Goal: Task Accomplishment & Management: Manage account settings

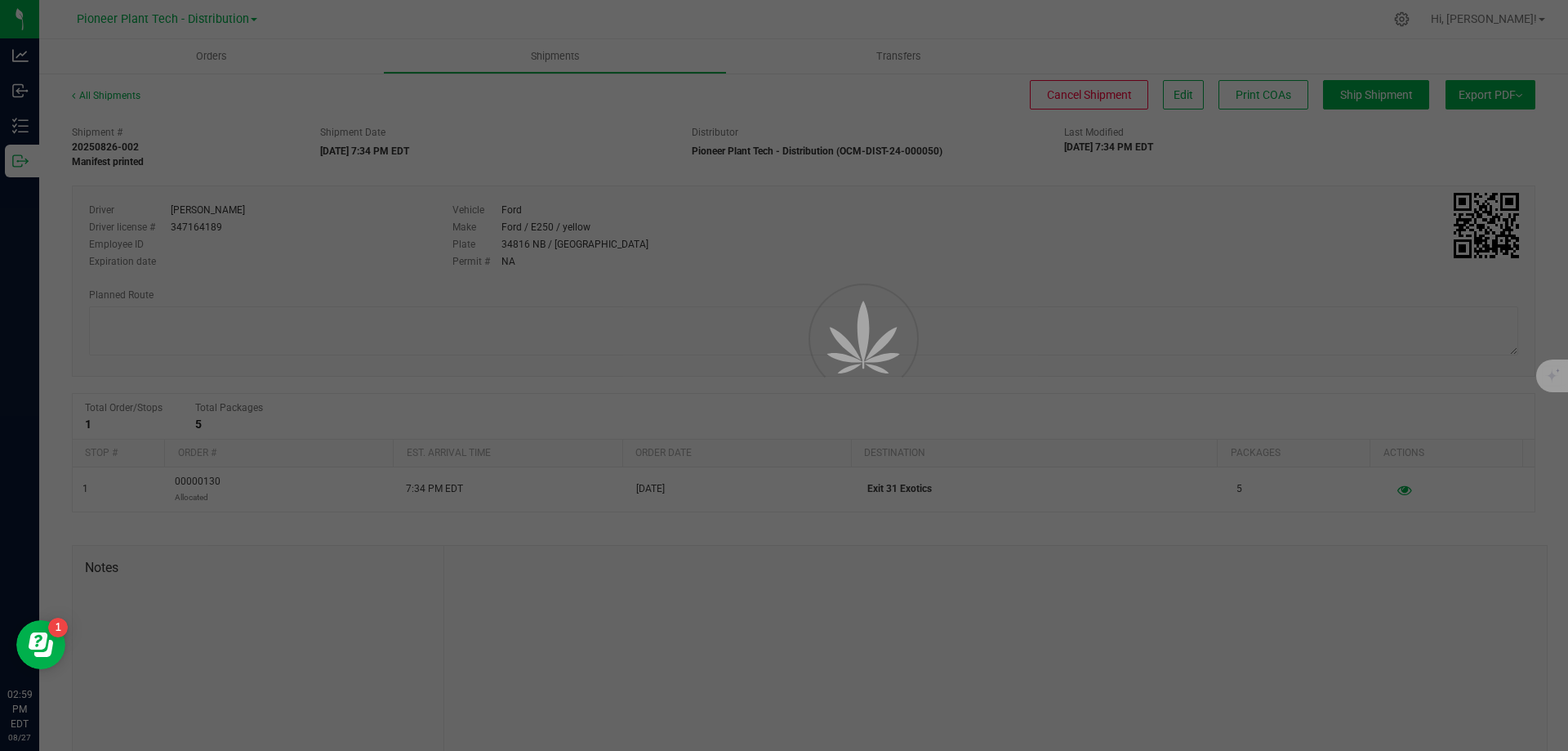
click at [502, 136] on div at bounding box center [784, 375] width 1568 height 751
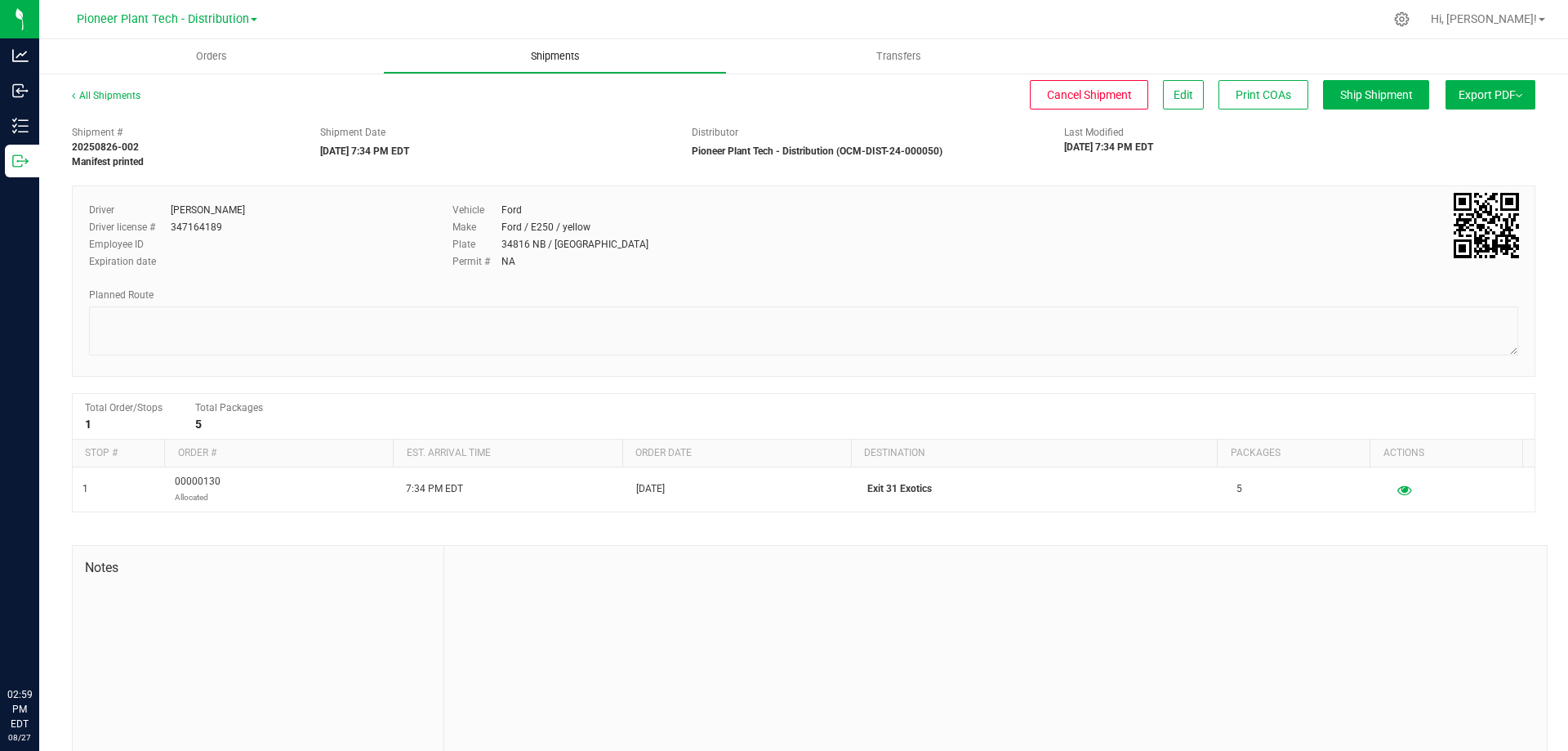
click at [561, 48] on uib-tab-heading "Shipments" at bounding box center [555, 56] width 342 height 33
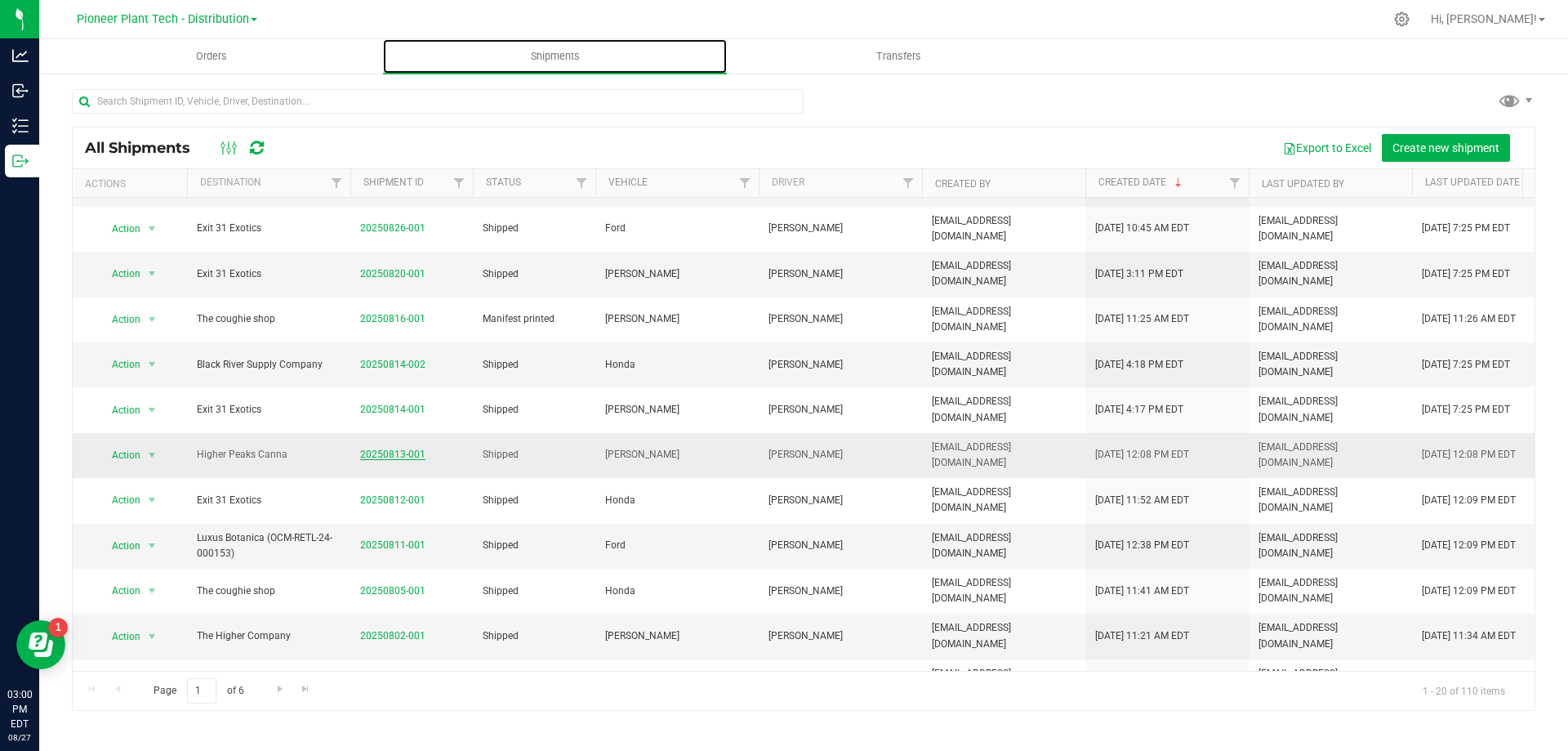
scroll to position [163, 0]
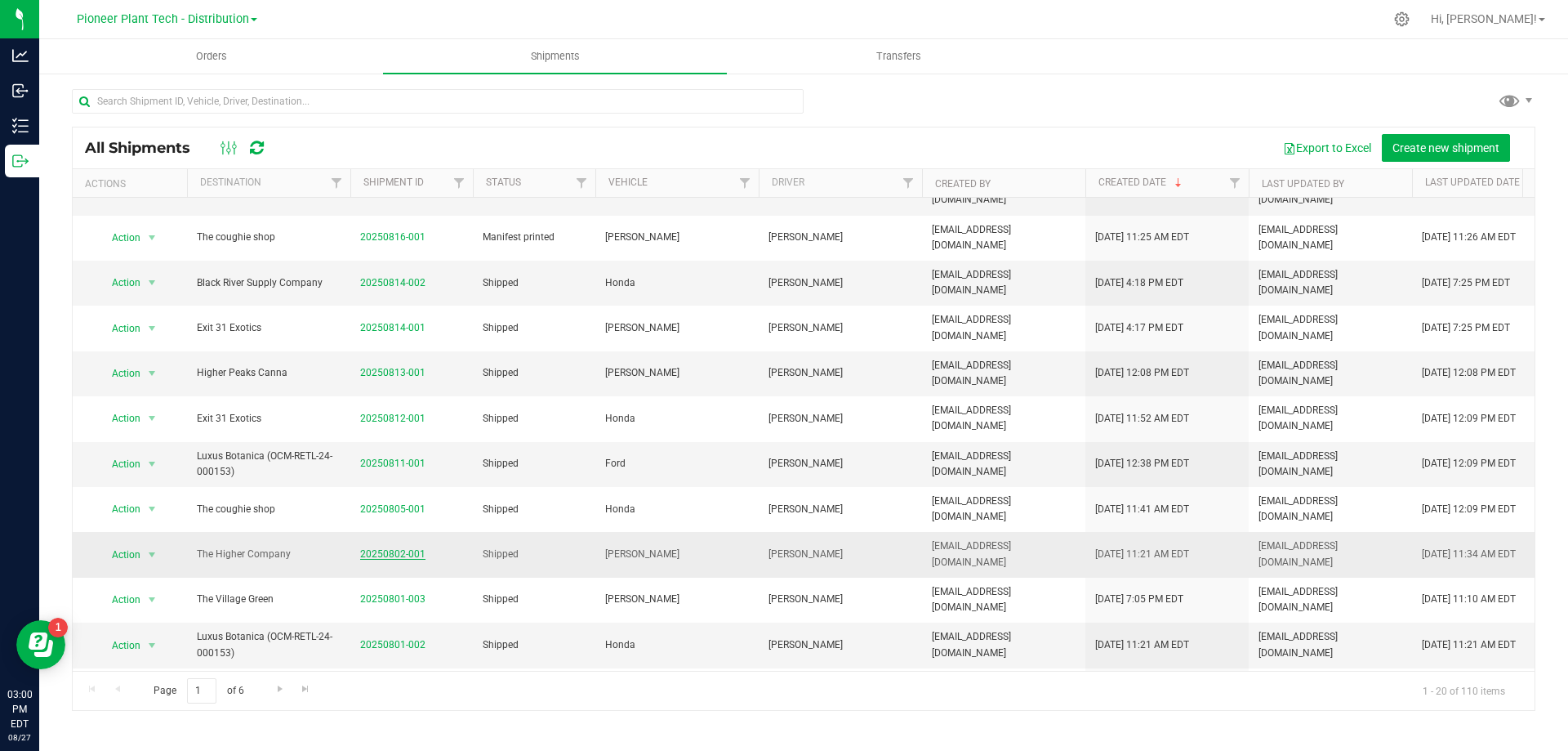
click at [400, 553] on link "20250802-001" at bounding box center [392, 554] width 65 height 12
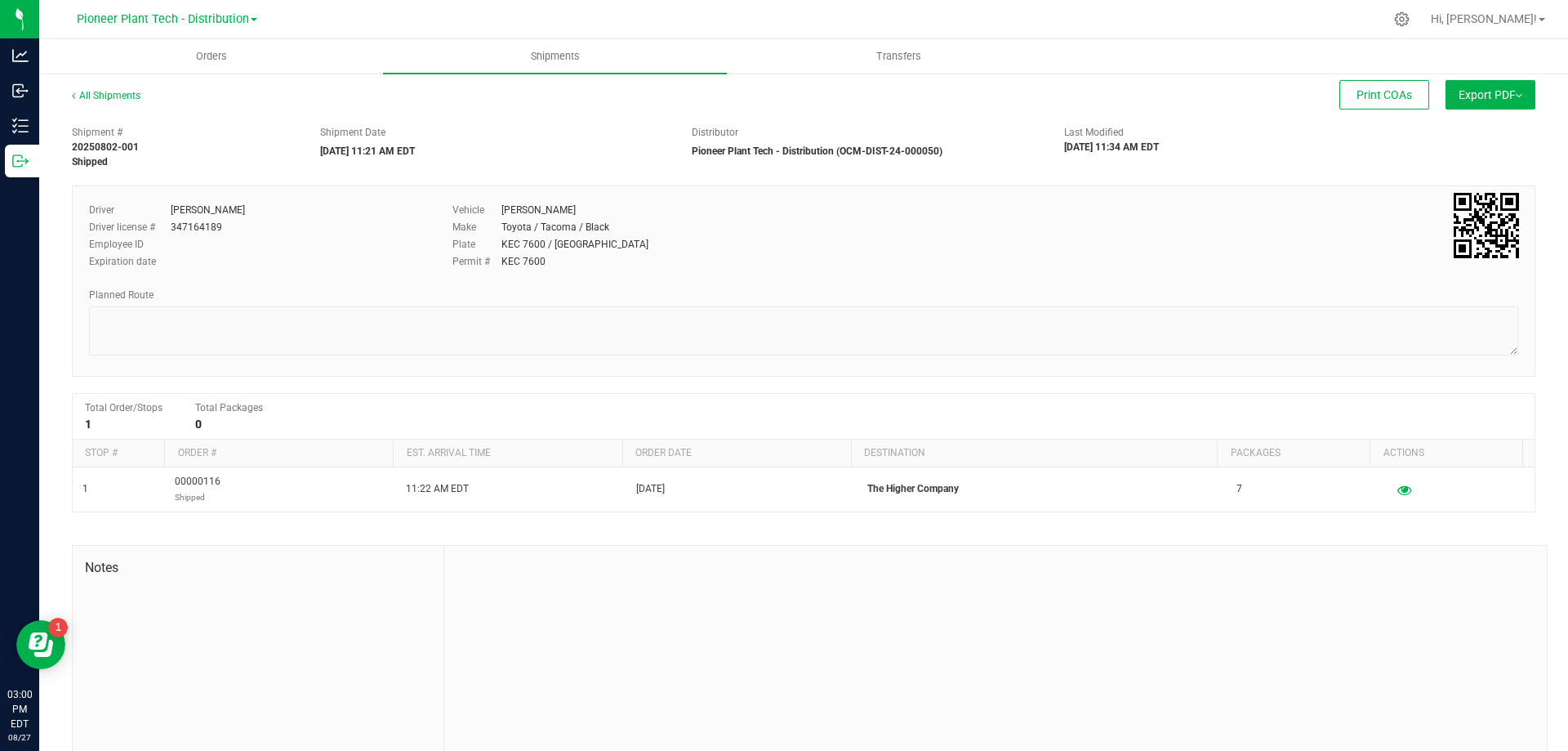
click at [1501, 88] on span "Export PDF" at bounding box center [1491, 95] width 63 height 13
click at [1454, 133] on span "Manifest by Package ID" at bounding box center [1466, 131] width 104 height 12
click at [217, 53] on span "Orders" at bounding box center [212, 57] width 75 height 15
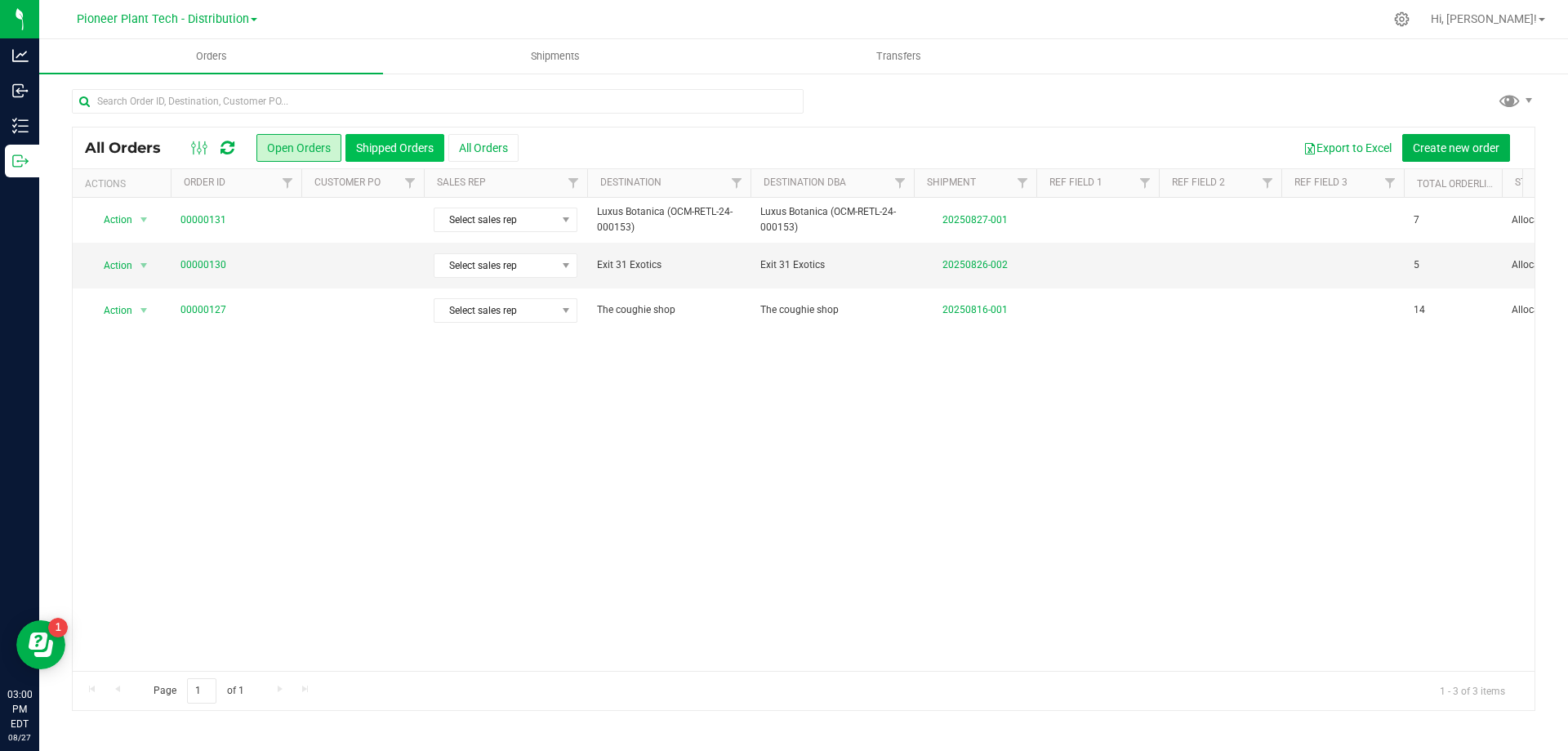
click at [400, 146] on button "Shipped Orders" at bounding box center [395, 148] width 99 height 28
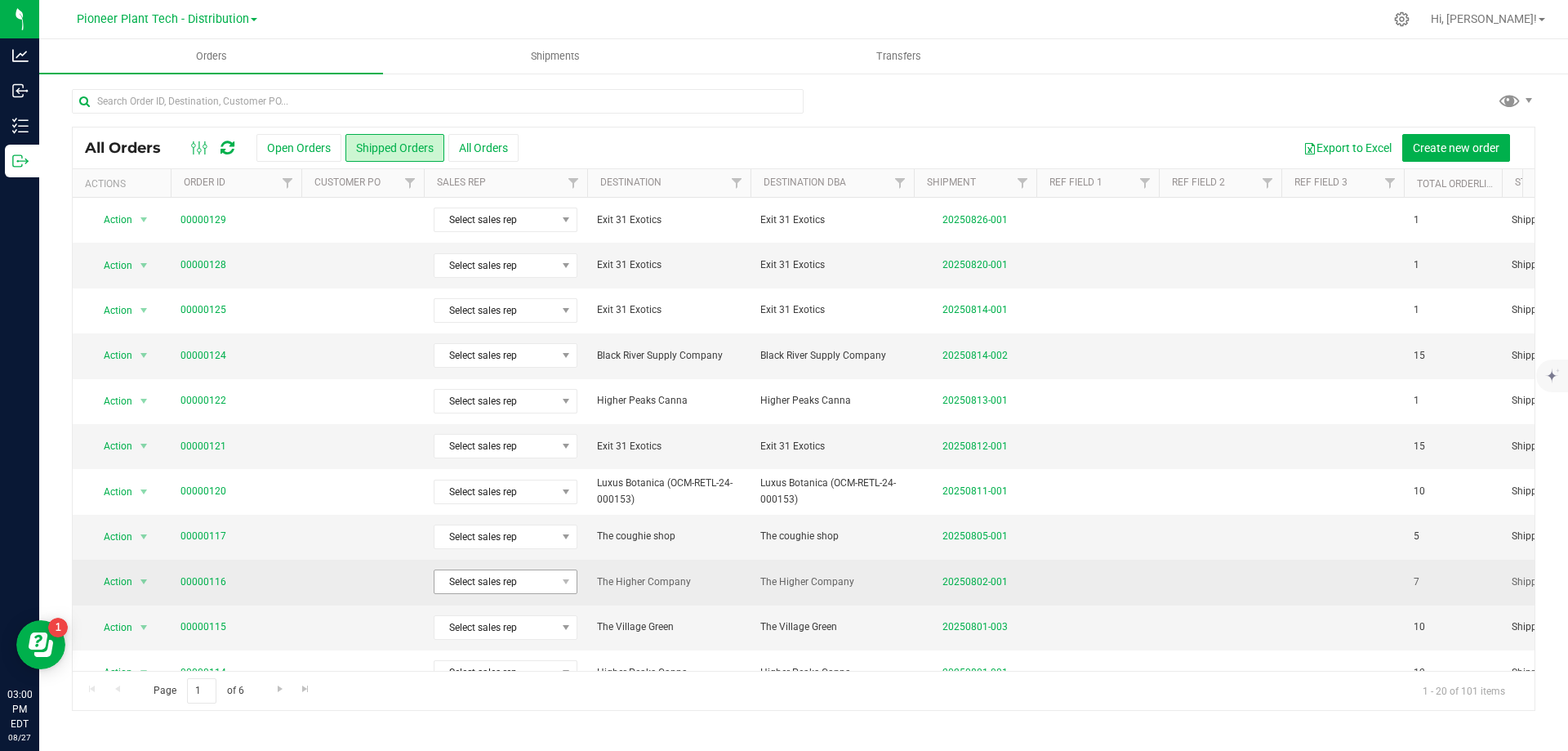
scroll to position [82, 0]
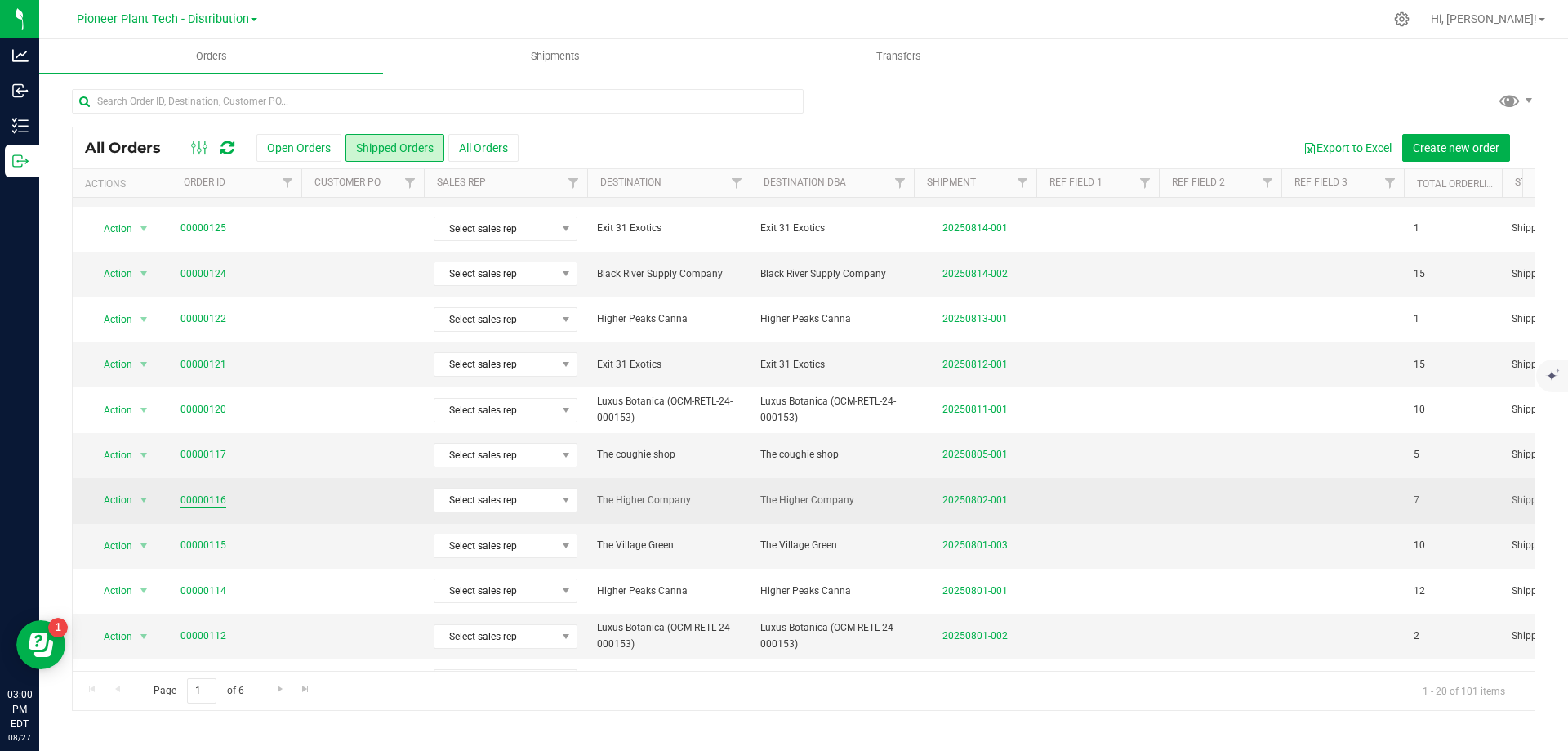
click at [217, 501] on link "00000116" at bounding box center [203, 500] width 46 height 16
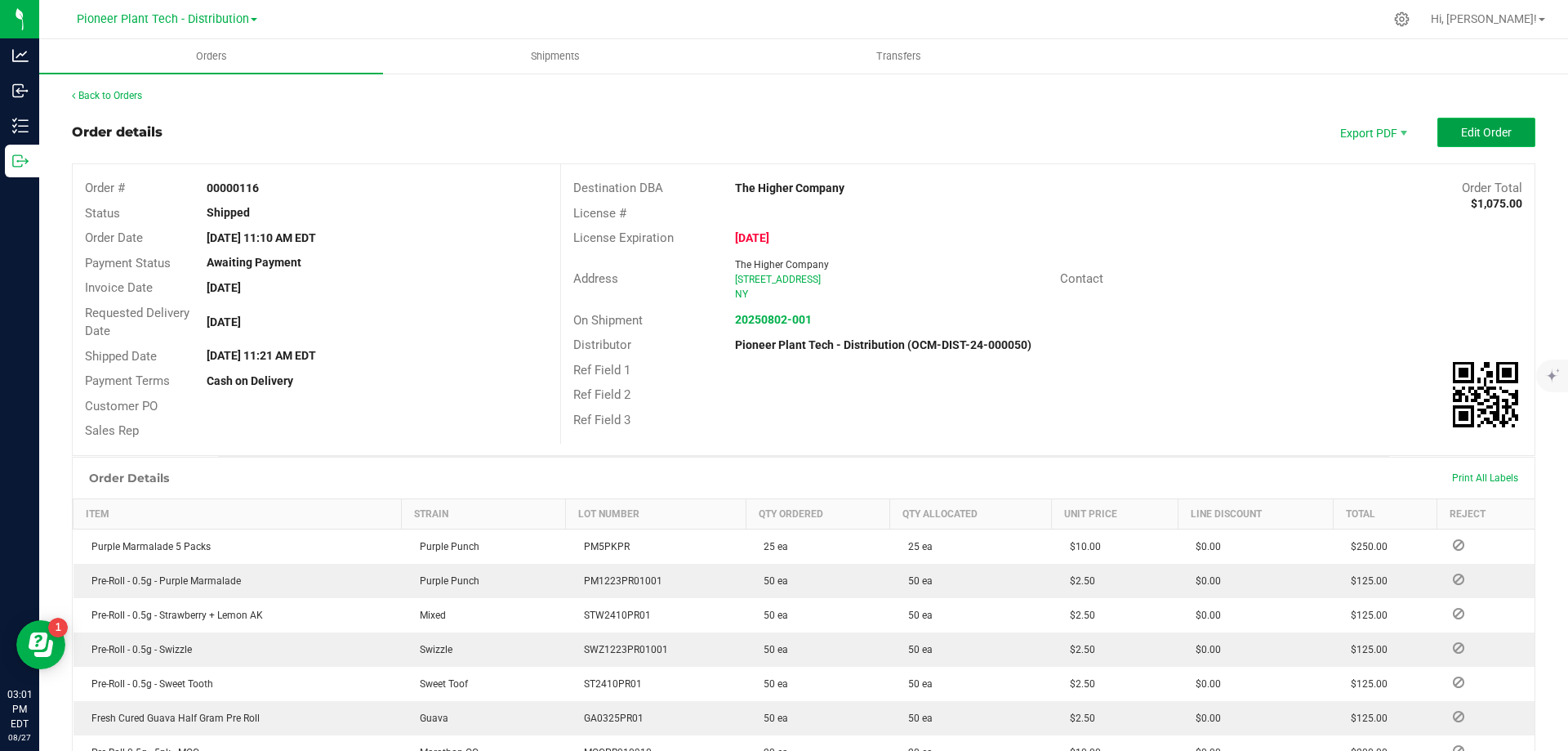
click at [1471, 126] on span "Edit Order" at bounding box center [1486, 133] width 51 height 13
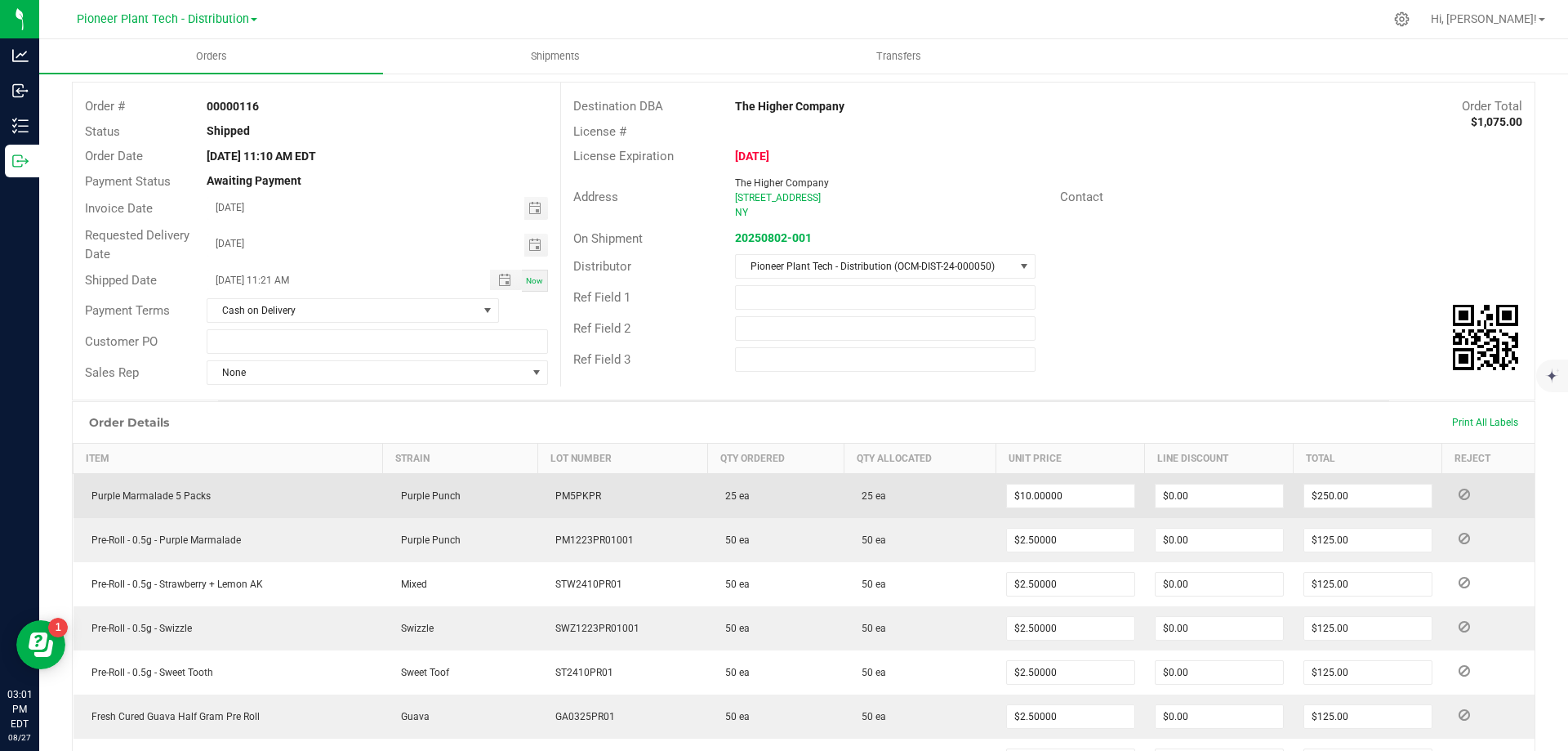
scroll to position [398, 0]
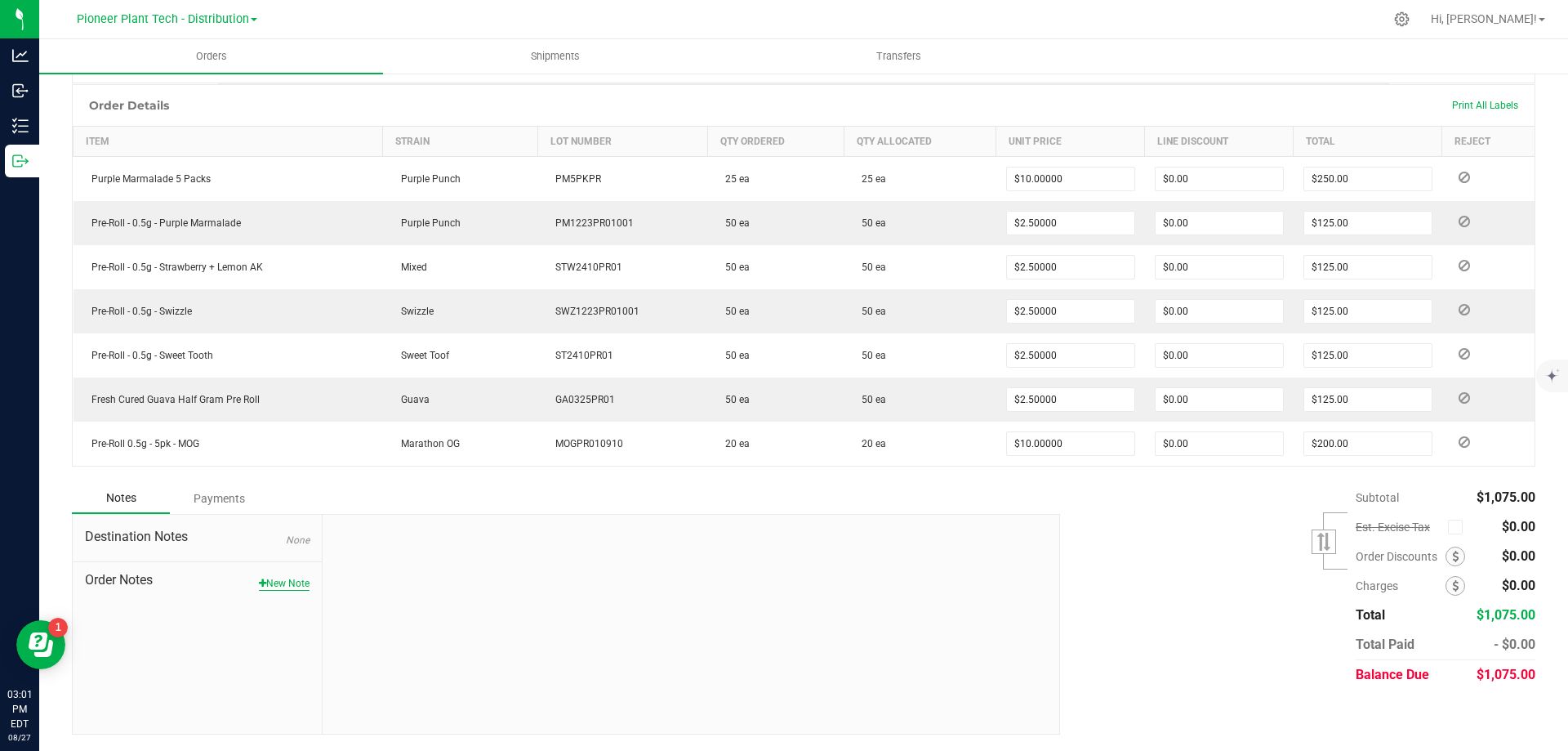
click at [280, 577] on button "New Note" at bounding box center [284, 583] width 51 height 15
click at [422, 583] on input "Note Title" at bounding box center [691, 582] width 712 height 24
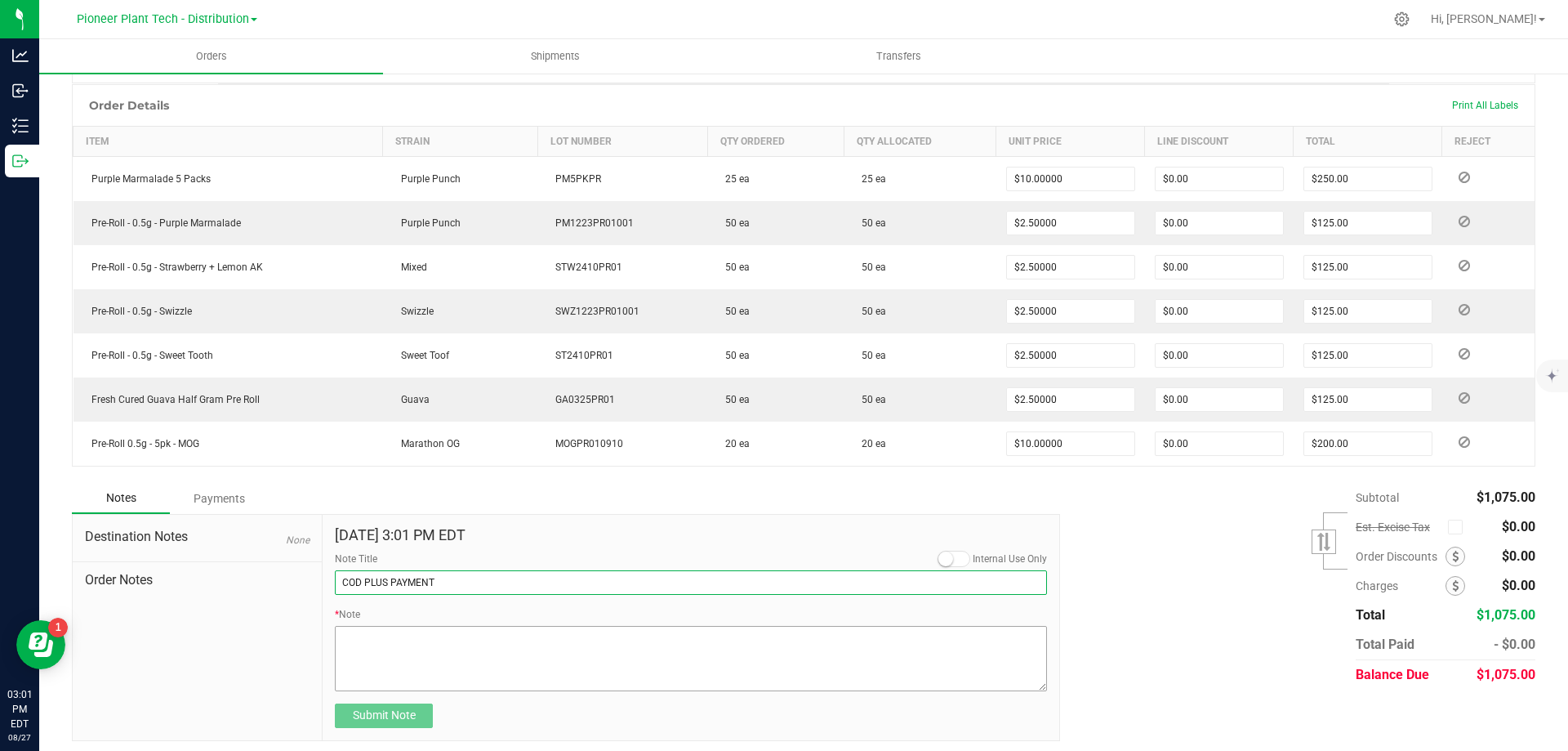
type input "COD PLUS PAYMENT"
click at [457, 645] on textarea "* Note" at bounding box center [691, 658] width 712 height 65
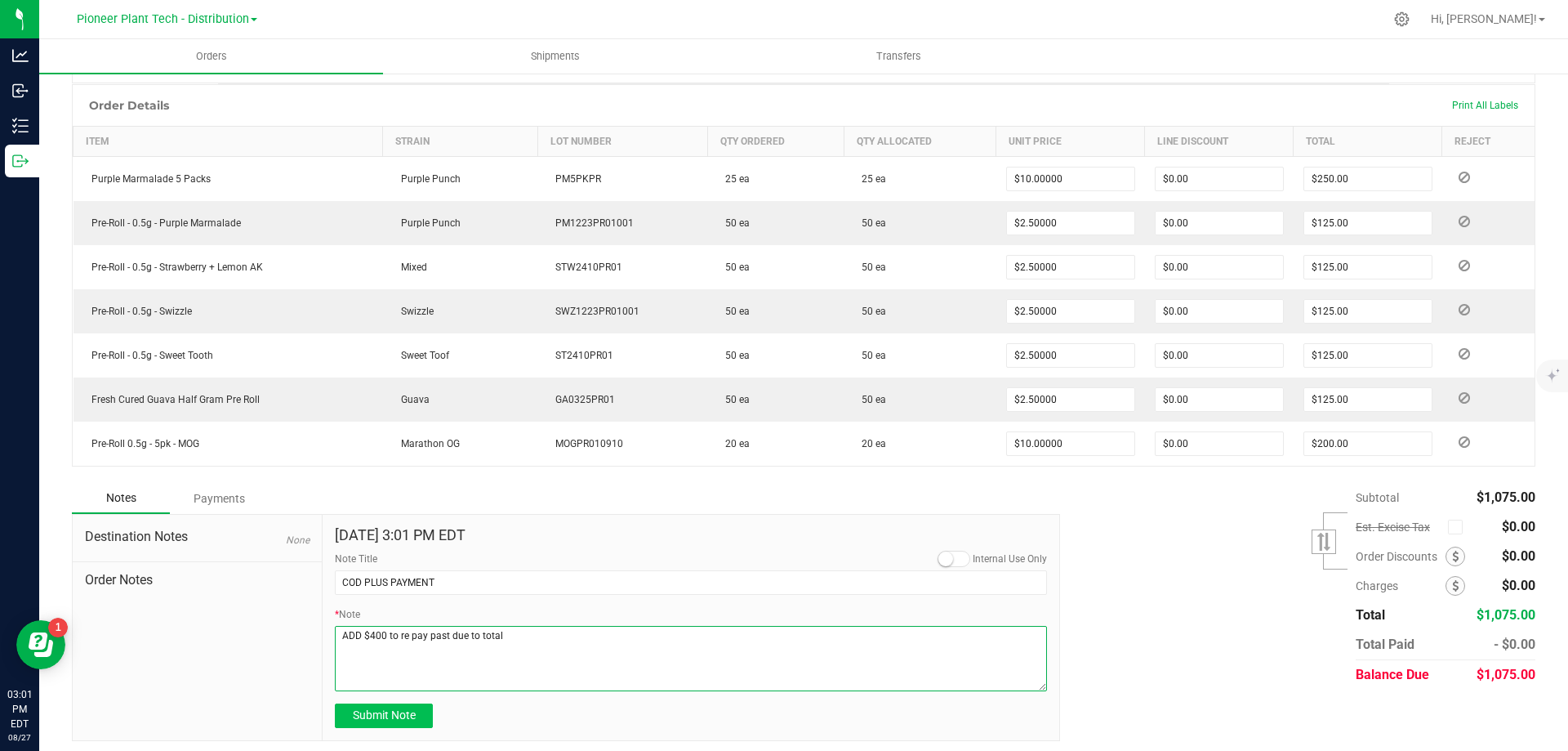
type textarea "ADD $400 to re pay past due to total"
click at [399, 708] on button "Submit Note" at bounding box center [384, 715] width 98 height 24
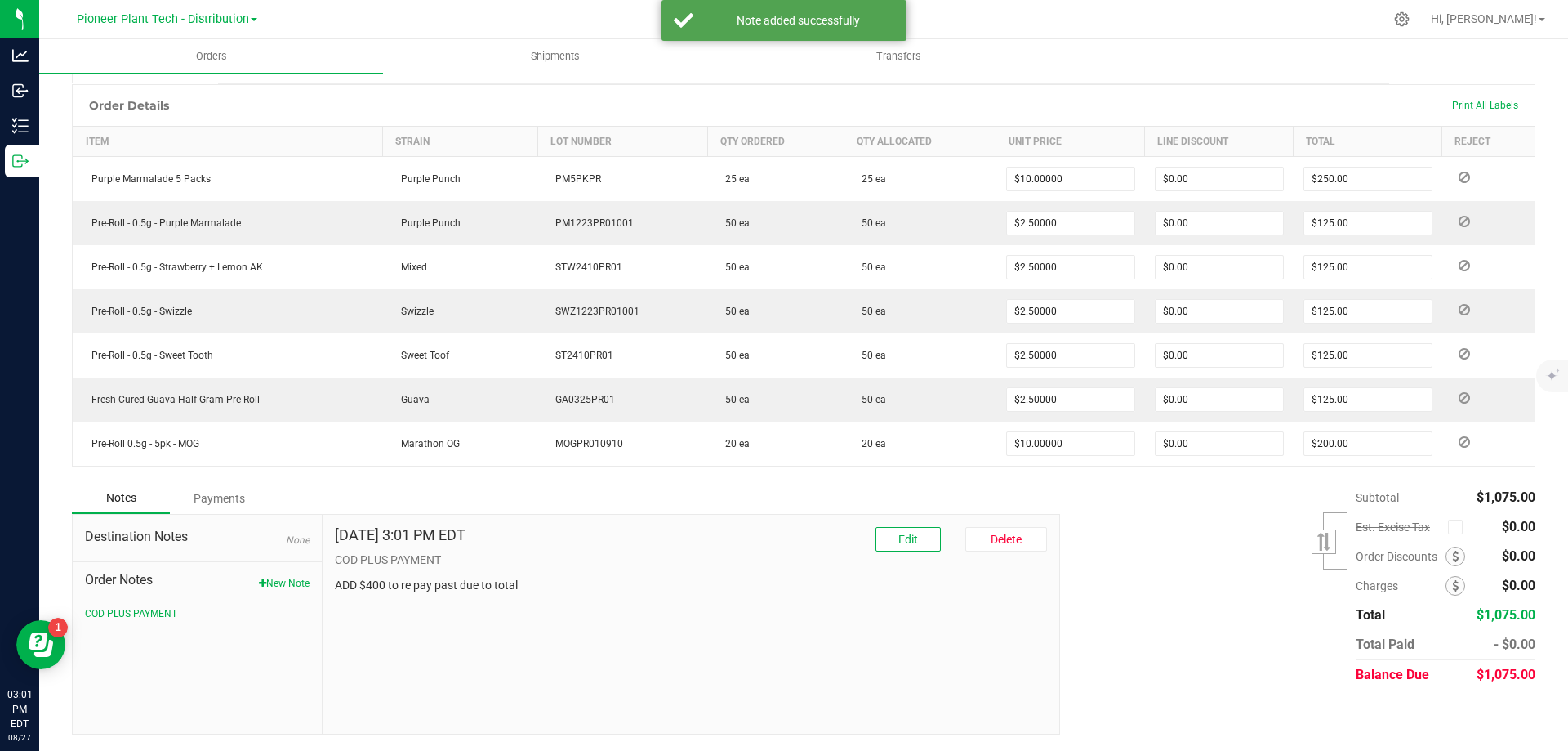
scroll to position [0, 0]
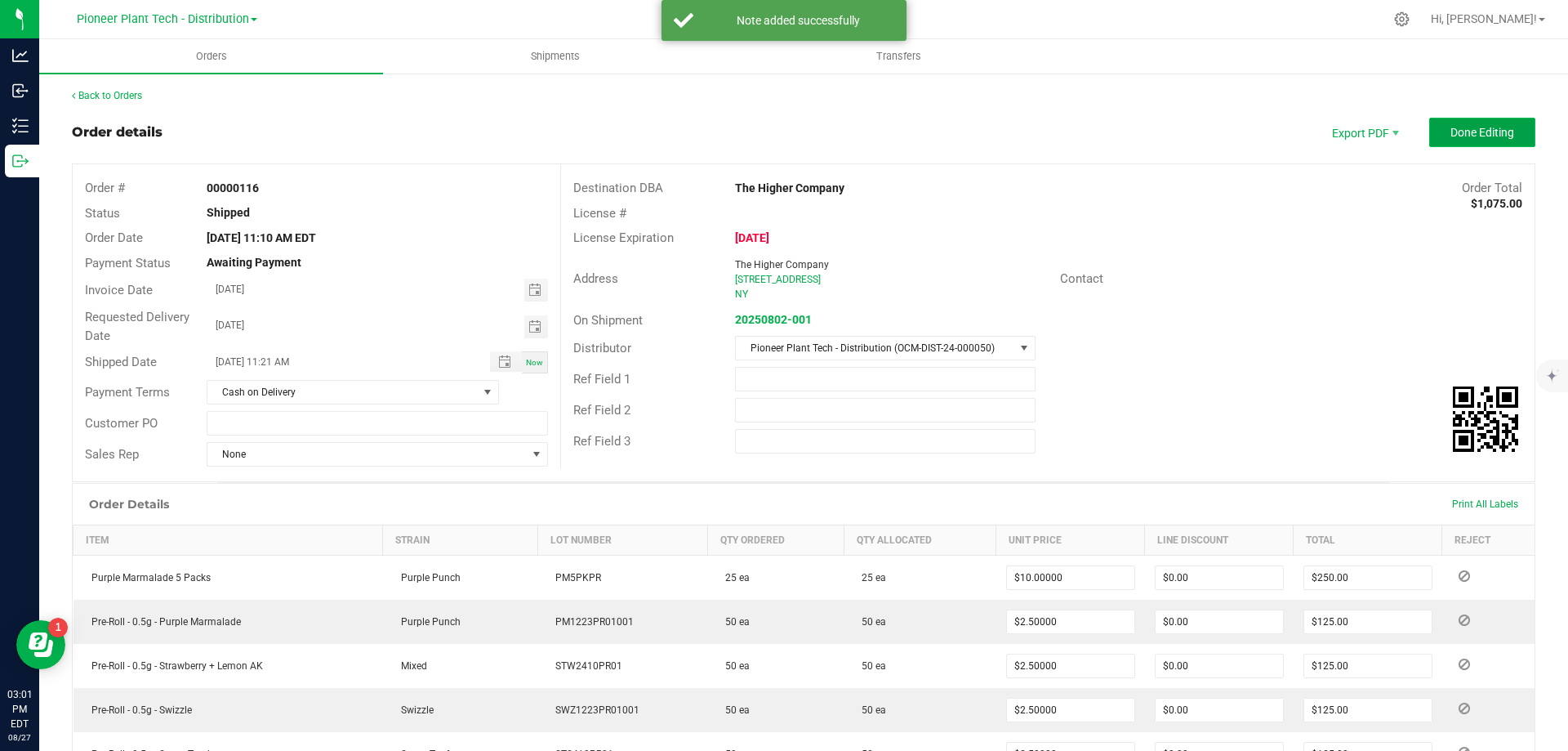
click at [1459, 143] on button "Done Editing" at bounding box center [1482, 132] width 106 height 29
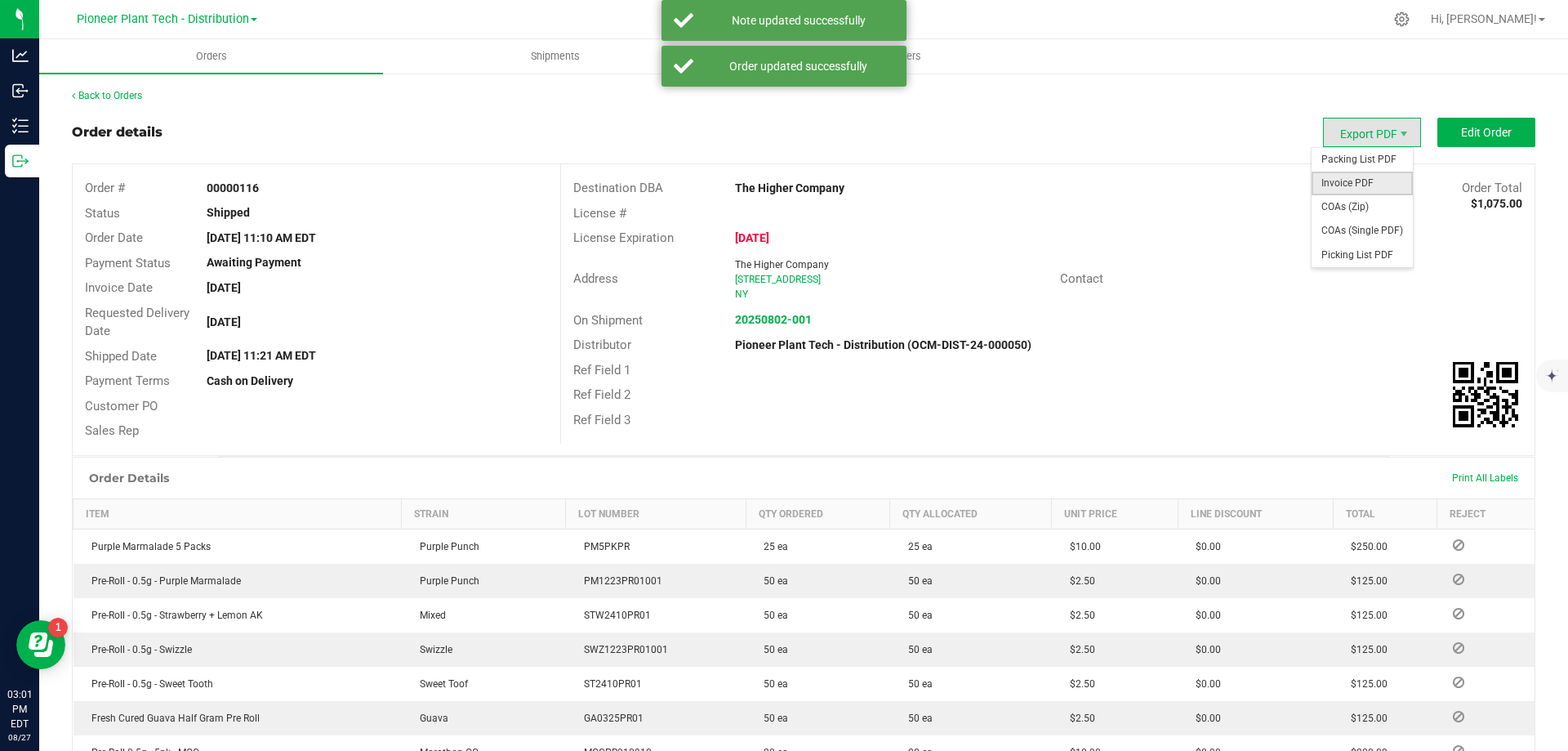
click at [1362, 177] on span "Invoice PDF" at bounding box center [1362, 183] width 102 height 23
